Goal: Information Seeking & Learning: Check status

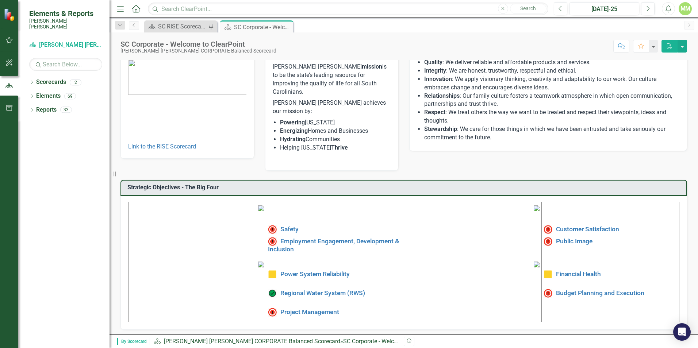
scroll to position [110, 0]
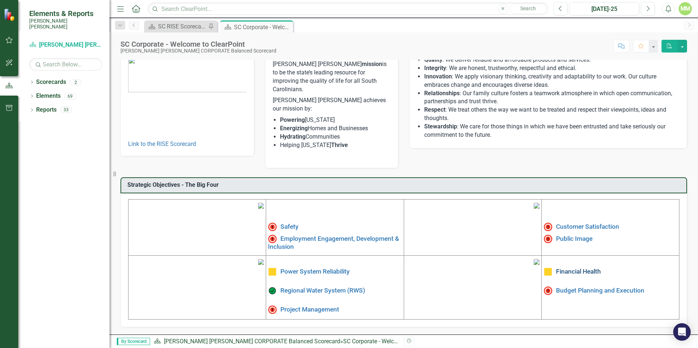
click at [558, 268] on link "Financial Health" at bounding box center [578, 271] width 45 height 7
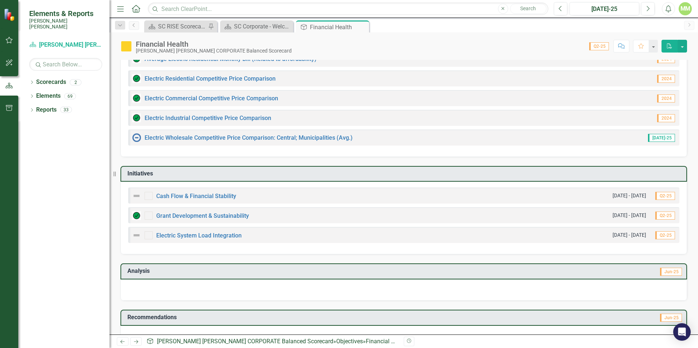
scroll to position [128, 0]
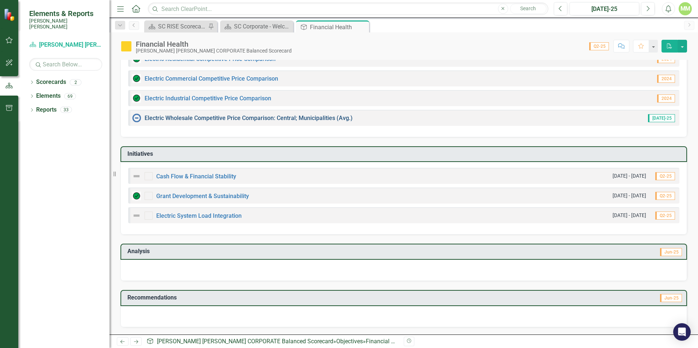
click at [281, 118] on link "Electric Wholesale Competitive Price Comparison: Central; Municipalities (Avg.)" at bounding box center [248, 118] width 208 height 7
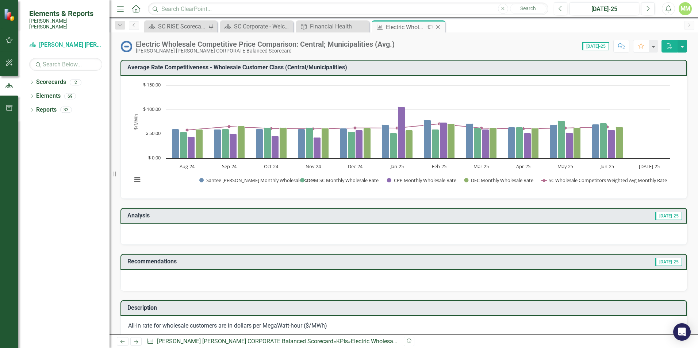
click at [439, 28] on icon "Close" at bounding box center [437, 27] width 7 height 6
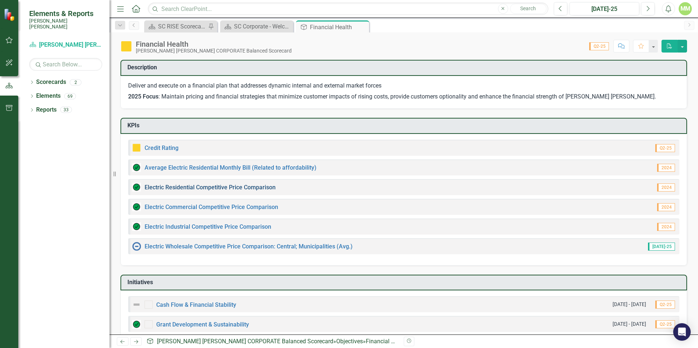
click at [240, 189] on link "Electric Residential Competitive Price Comparison" at bounding box center [209, 187] width 131 height 7
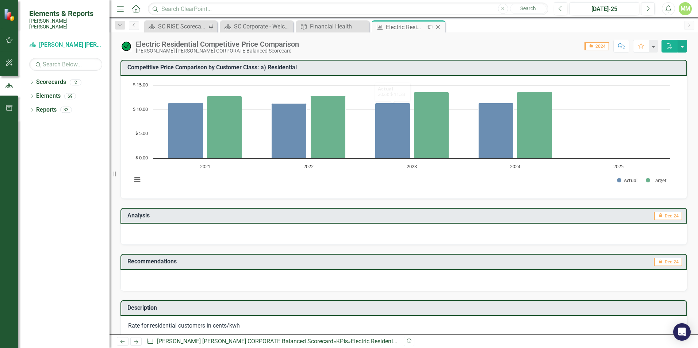
click at [438, 26] on icon "Close" at bounding box center [437, 27] width 7 height 6
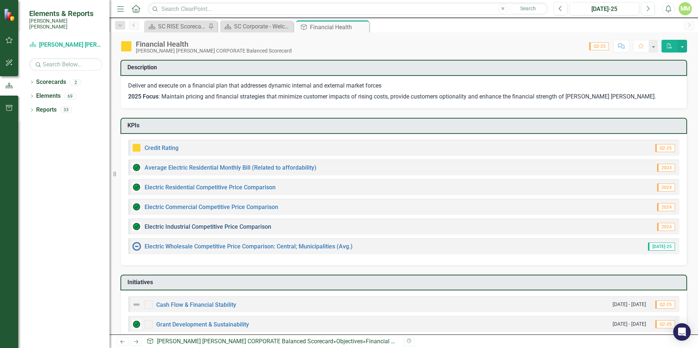
click at [216, 229] on link "Electric Industrial Competitive Price Comparison" at bounding box center [207, 226] width 127 height 7
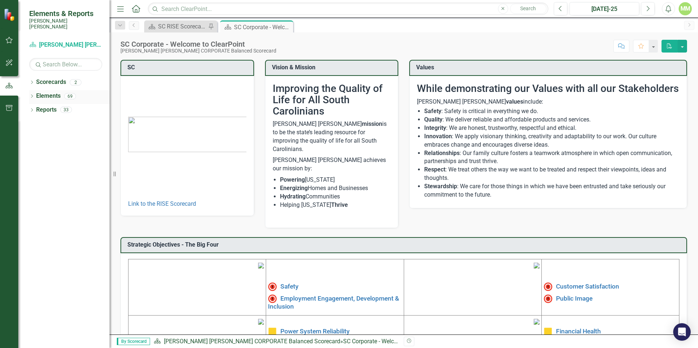
click at [33, 95] on icon "Dropdown" at bounding box center [31, 97] width 5 height 4
click at [38, 109] on icon "Dropdown" at bounding box center [35, 111] width 5 height 4
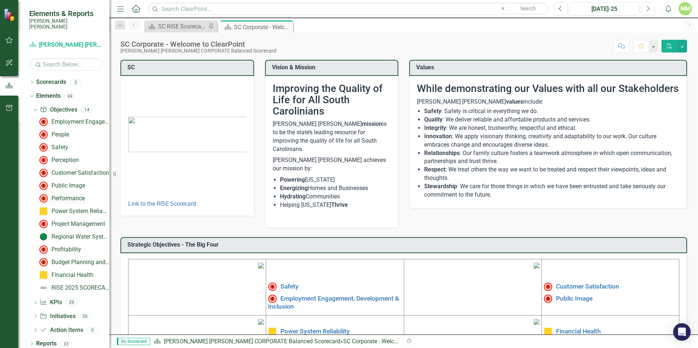
click at [68, 195] on div "Performance" at bounding box center [67, 198] width 33 height 7
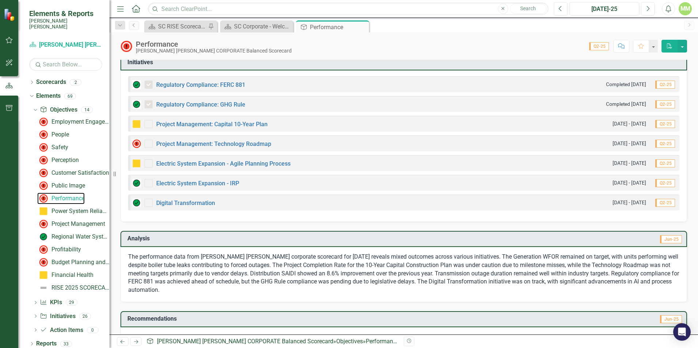
scroll to position [281, 0]
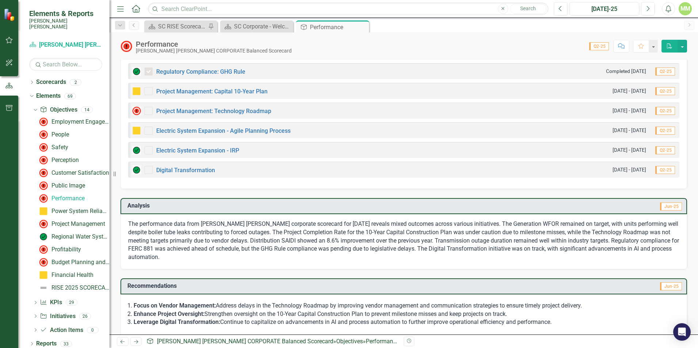
click at [64, 182] on div "Public Image" at bounding box center [68, 185] width 34 height 7
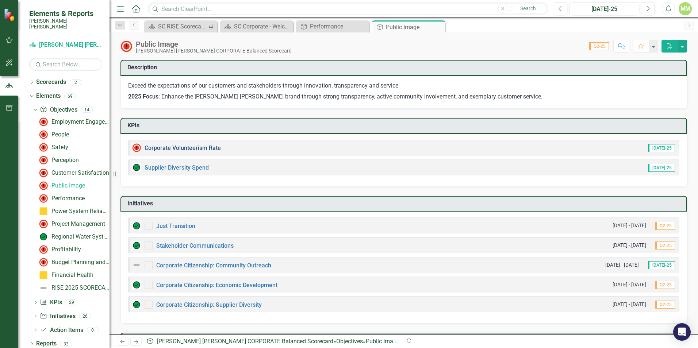
click at [177, 149] on link "Corporate Volunteerism Rate" at bounding box center [182, 147] width 76 height 7
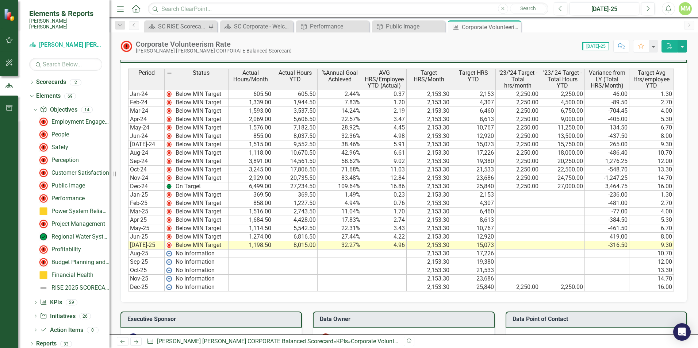
scroll to position [438, 0]
